Goal: Information Seeking & Learning: Learn about a topic

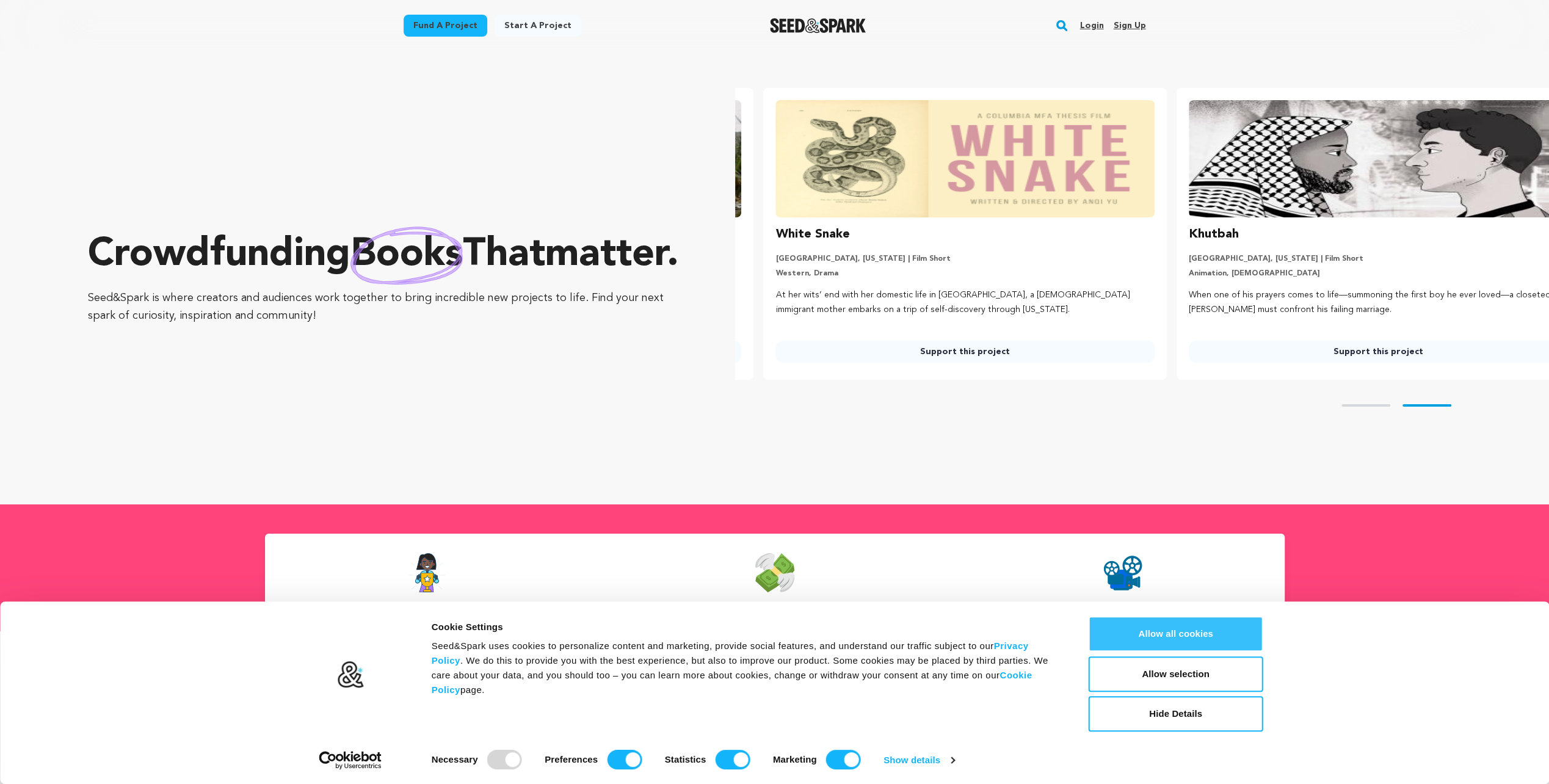
scroll to position [0, 422]
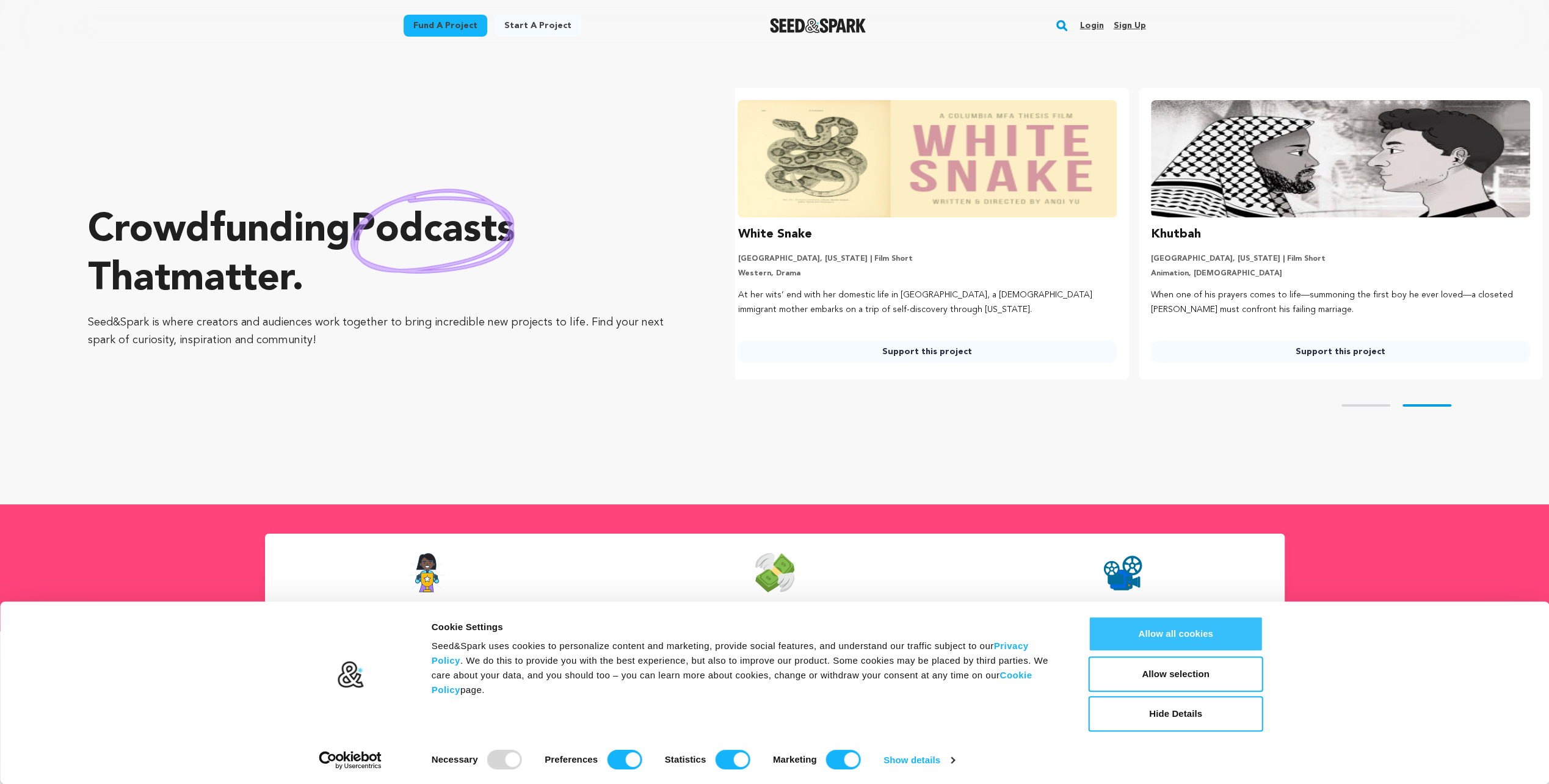
click at [1138, 629] on button "Allow all cookies" at bounding box center [1176, 633] width 175 height 35
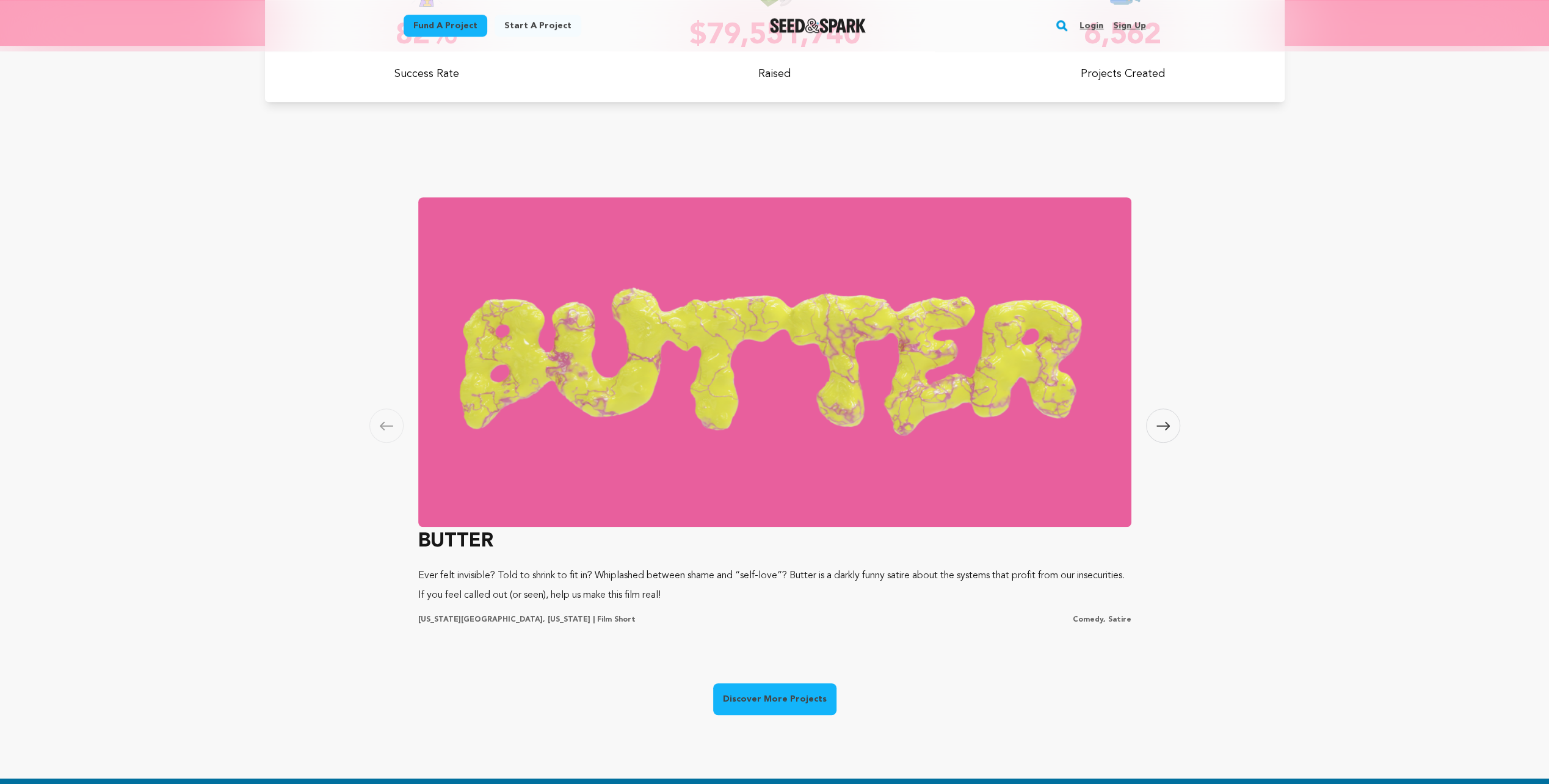
scroll to position [711, 0]
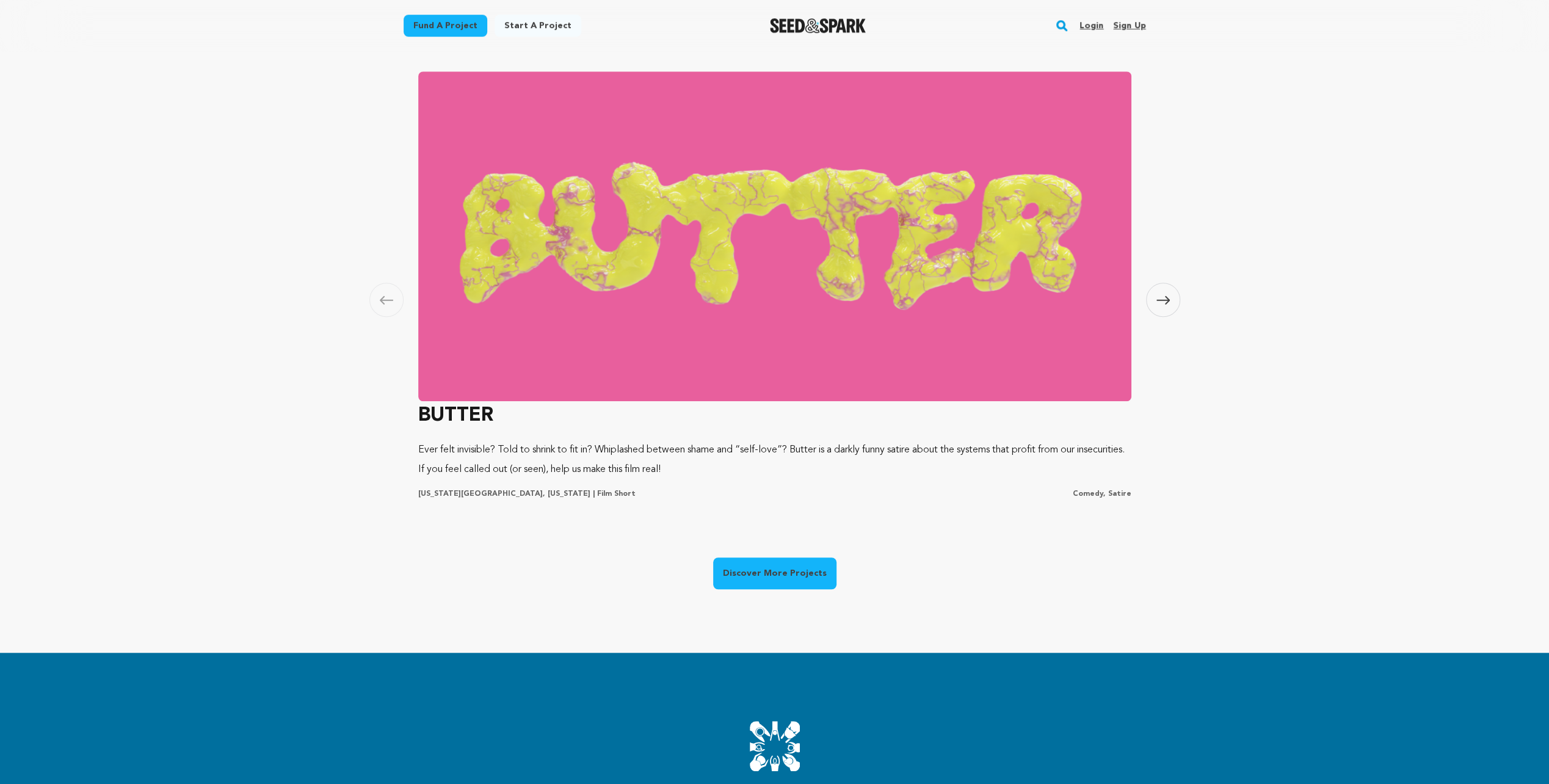
click at [781, 569] on link "Discover More Projects" at bounding box center [775, 573] width 124 height 32
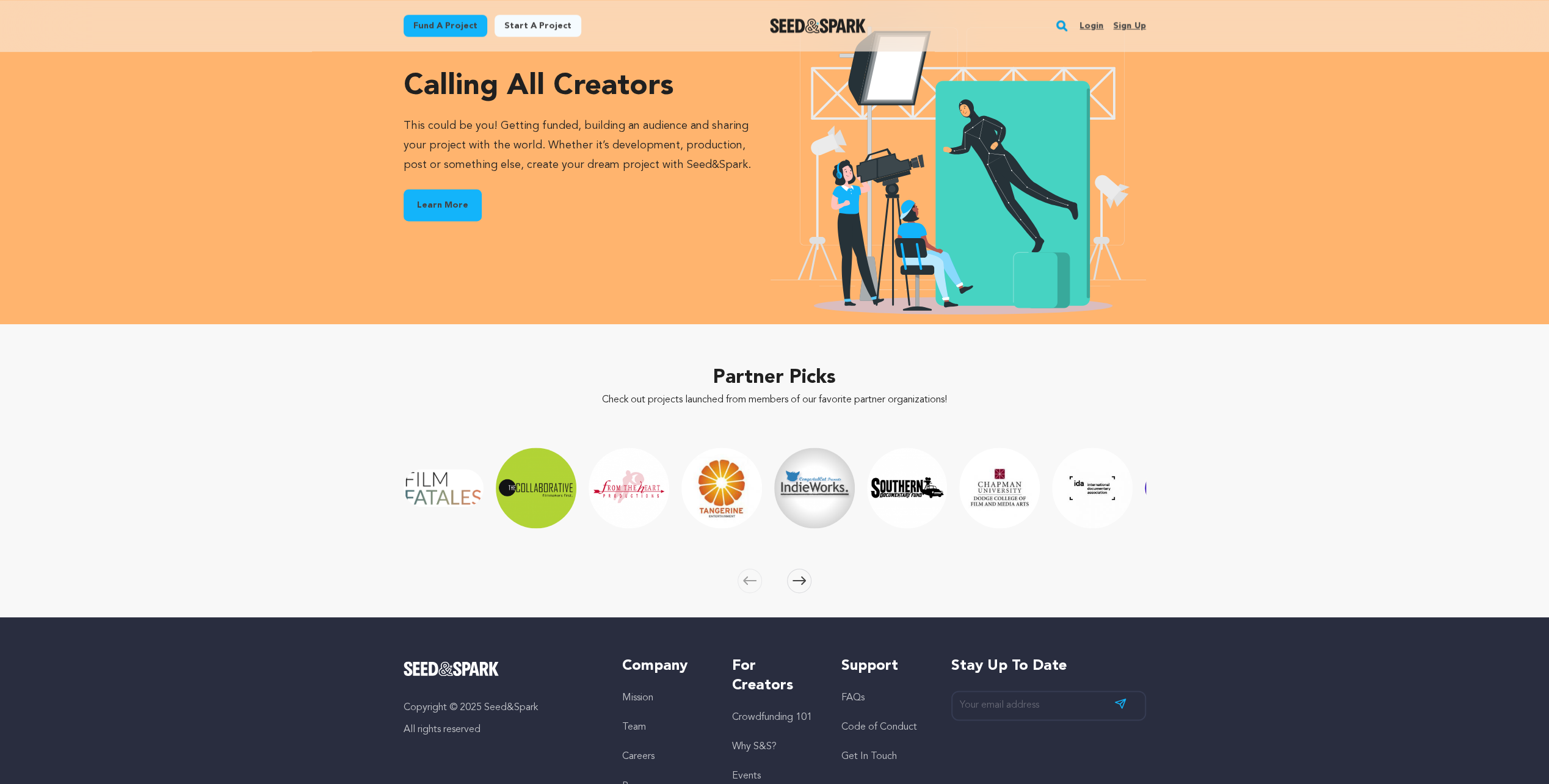
scroll to position [1587, 0]
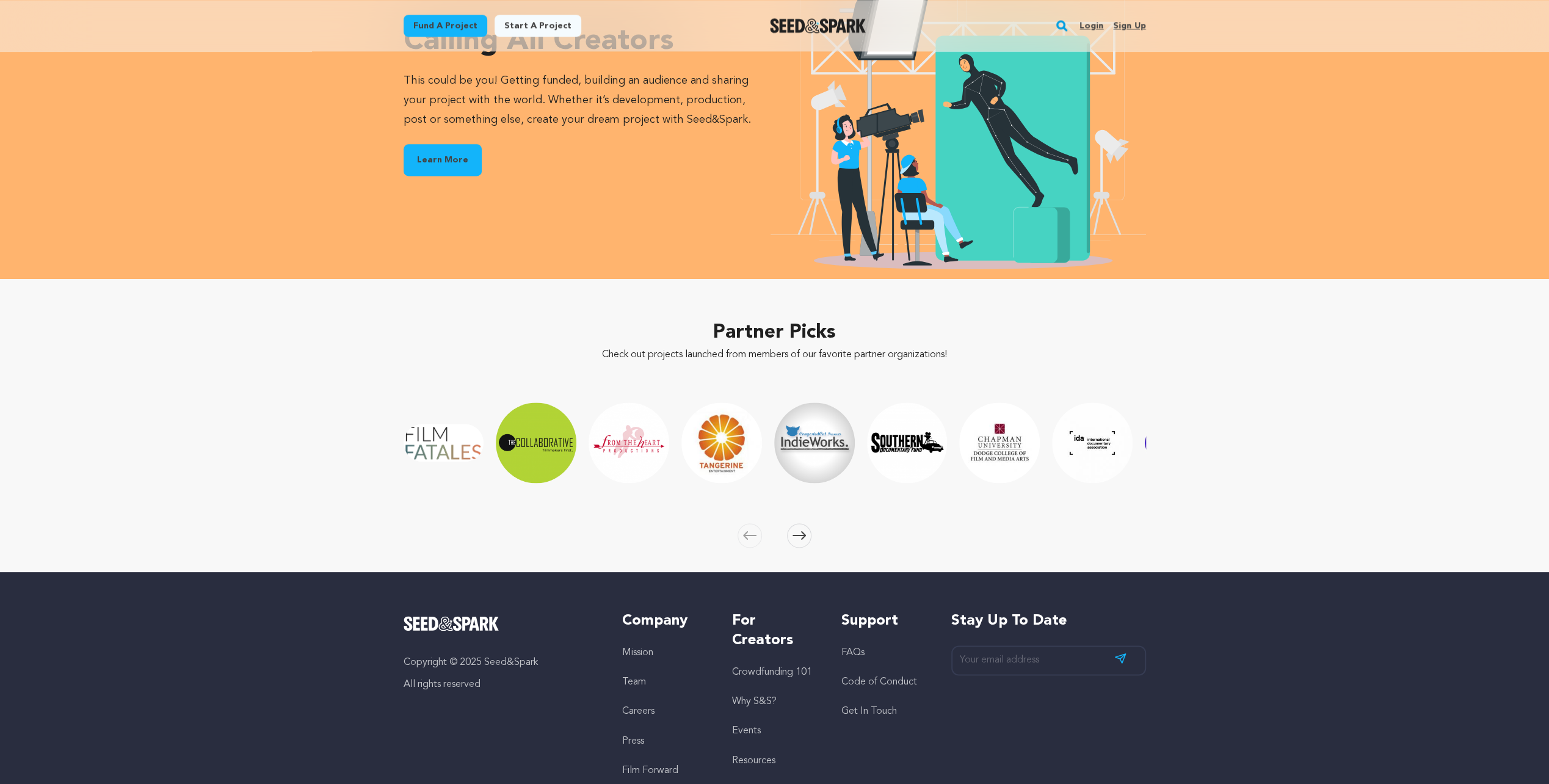
click at [801, 531] on icon at bounding box center [799, 535] width 14 height 9
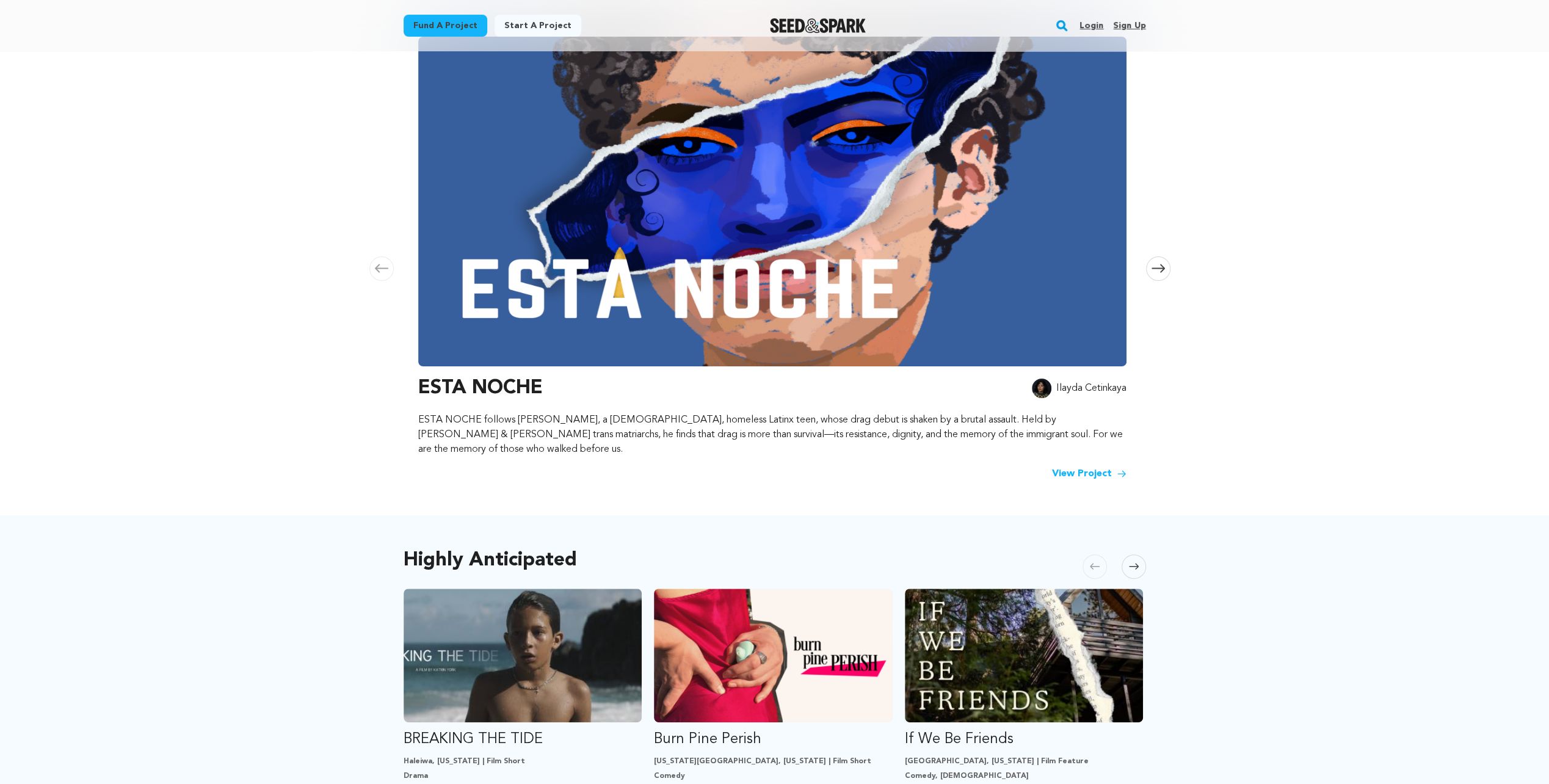
scroll to position [0, 0]
